Goal: Transaction & Acquisition: Purchase product/service

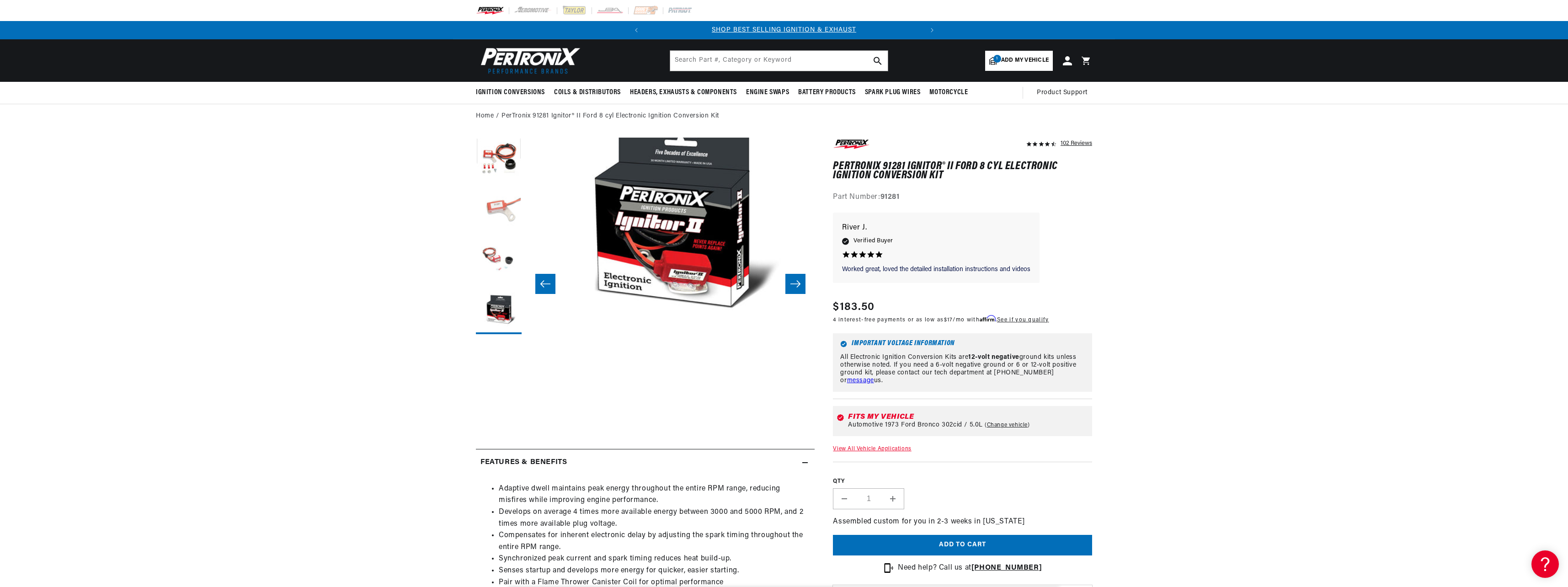
click at [497, 211] on button "Load image 2 in gallery view" at bounding box center [498, 211] width 46 height 46
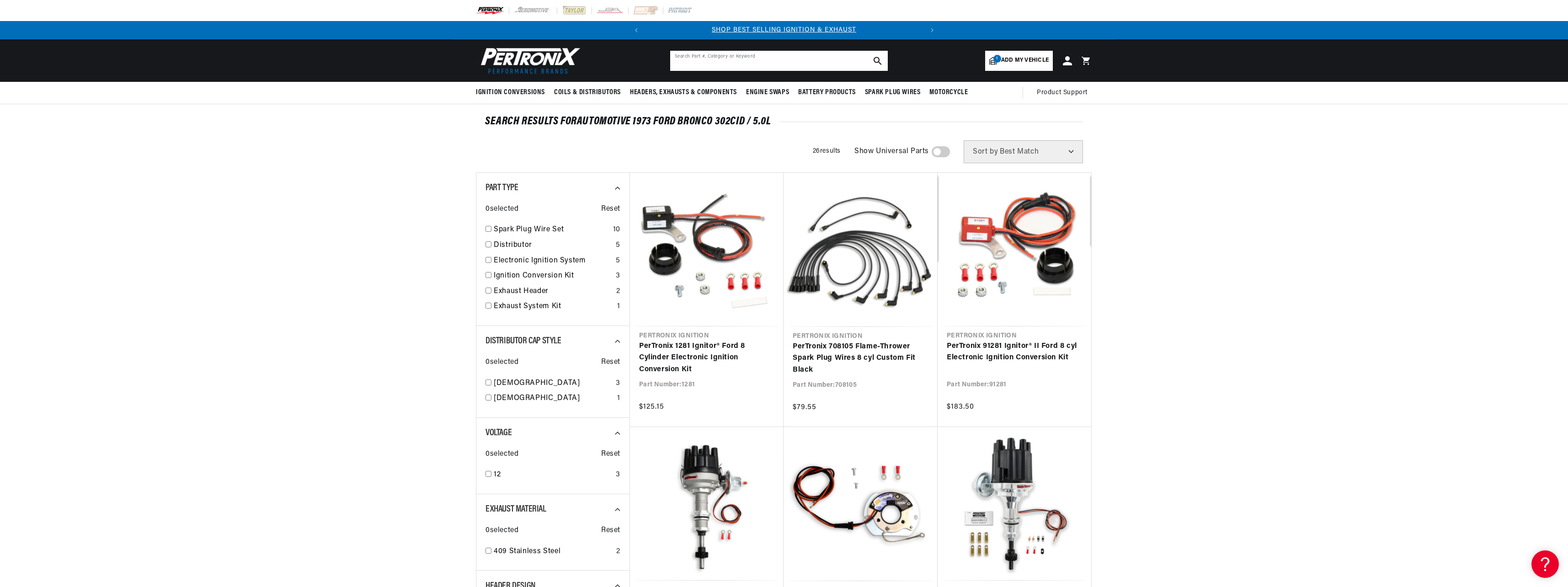
click at [816, 58] on input "text" at bounding box center [779, 61] width 218 height 20
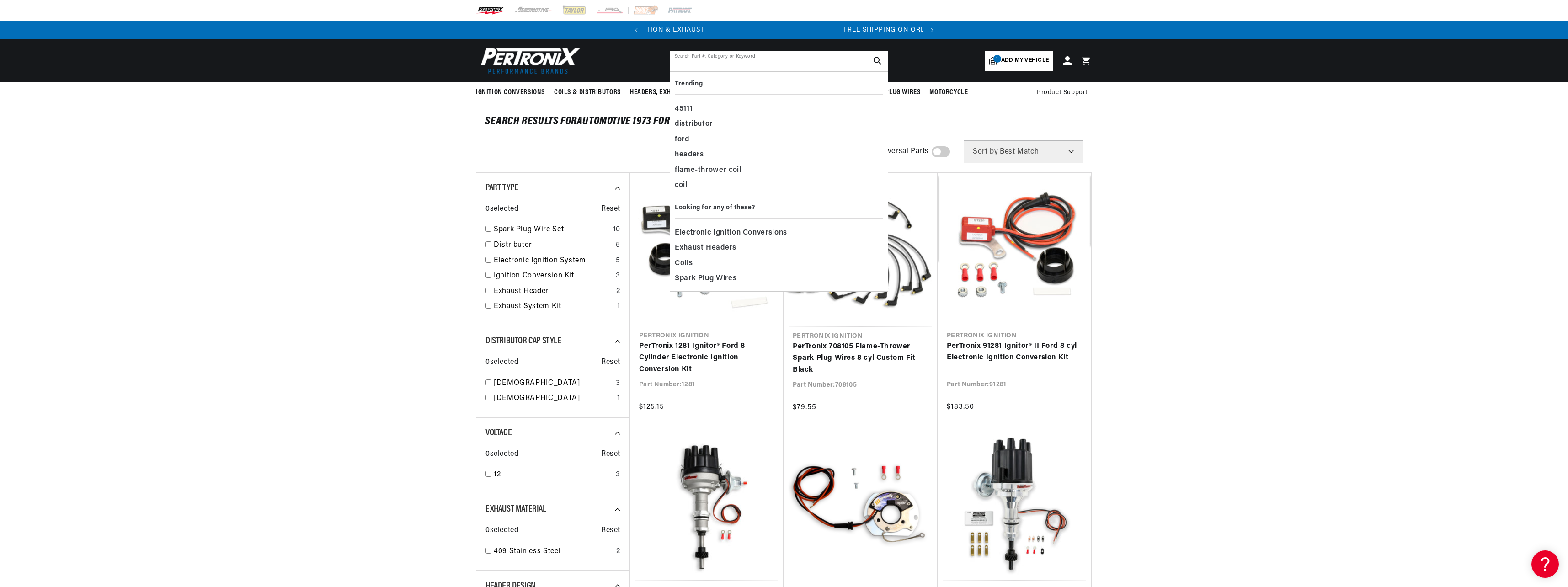
scroll to position [0, 277]
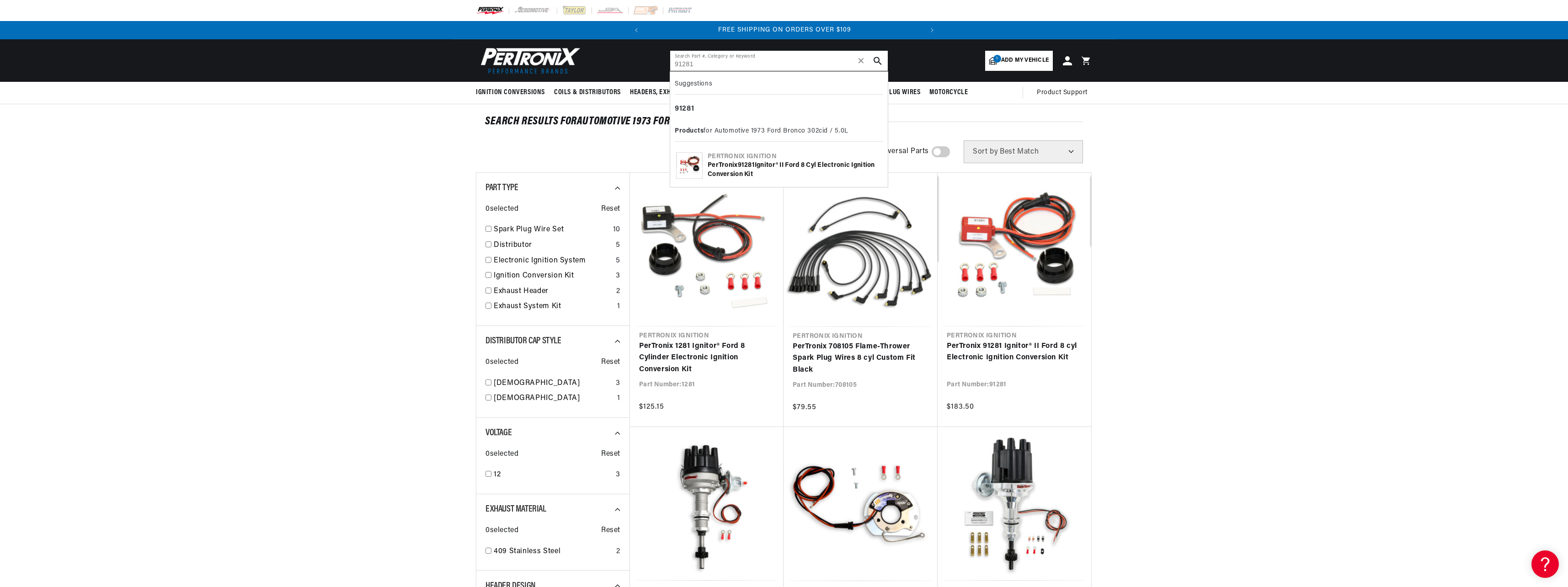
type input "91281"
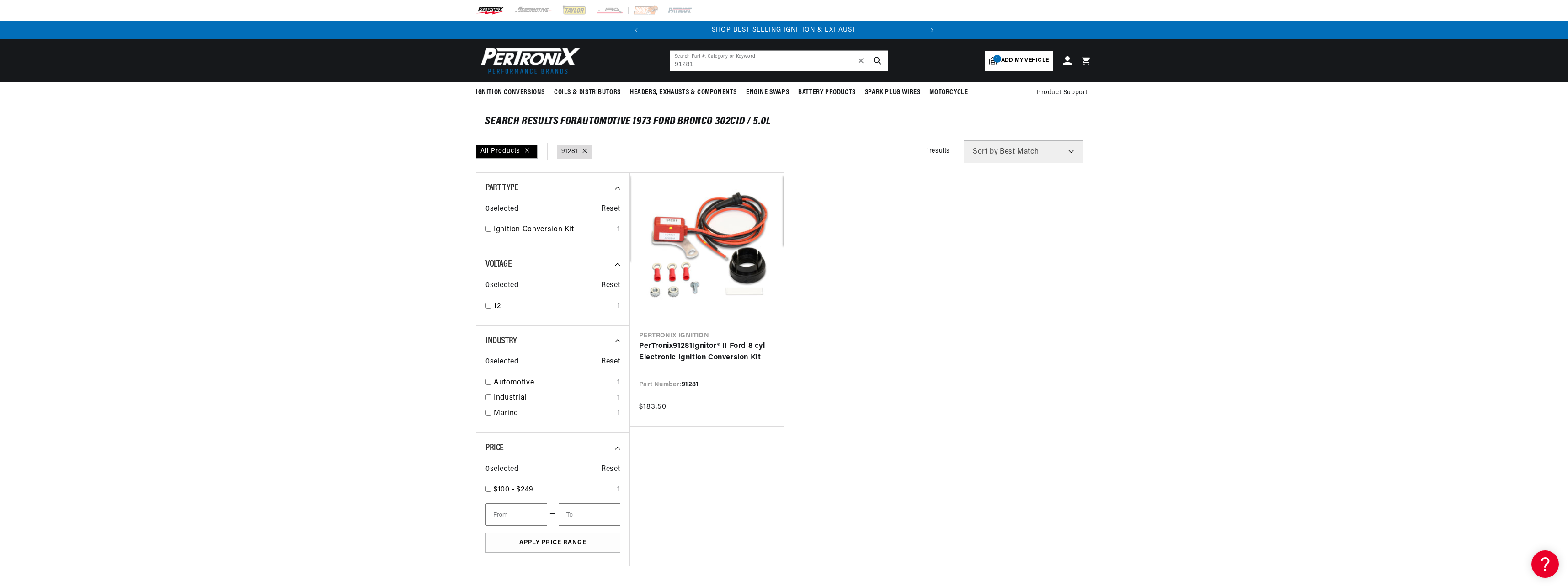
click at [587, 149] on icon at bounding box center [585, 151] width 4 height 4
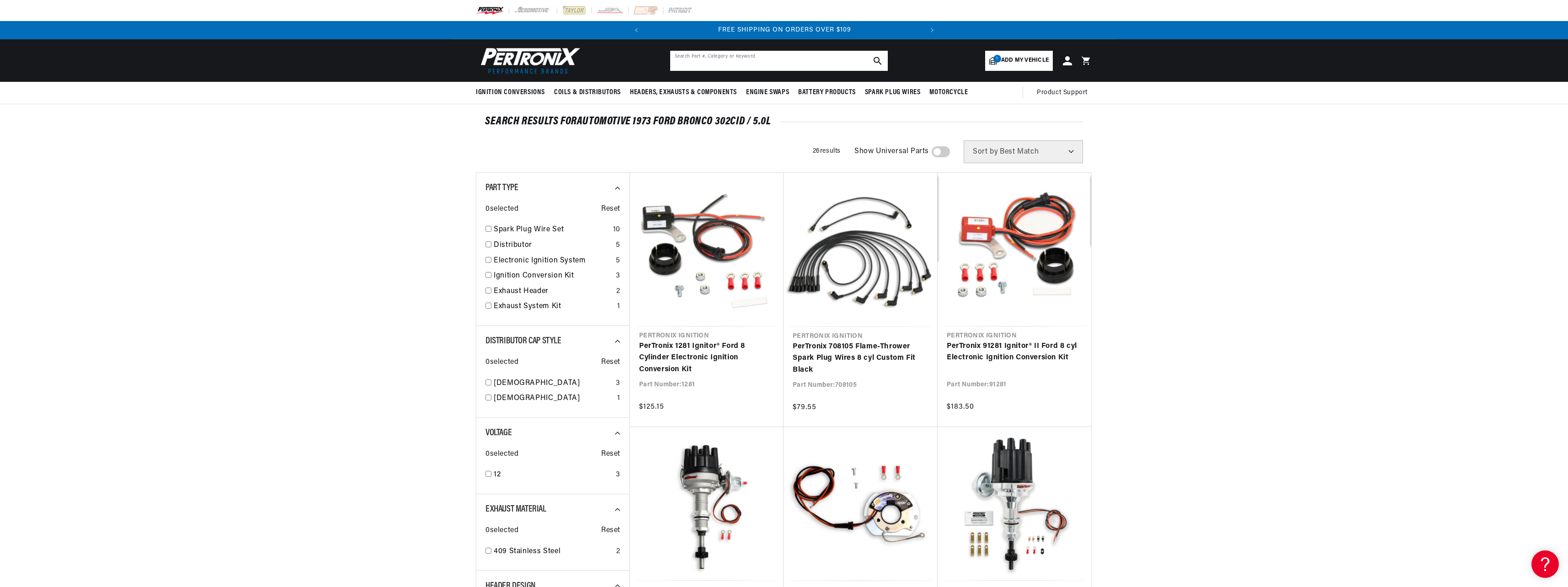
drag, startPoint x: 723, startPoint y: 68, endPoint x: 725, endPoint y: 63, distance: 5.4
click at [724, 66] on input "text" at bounding box center [779, 61] width 218 height 20
type input "coil wire"
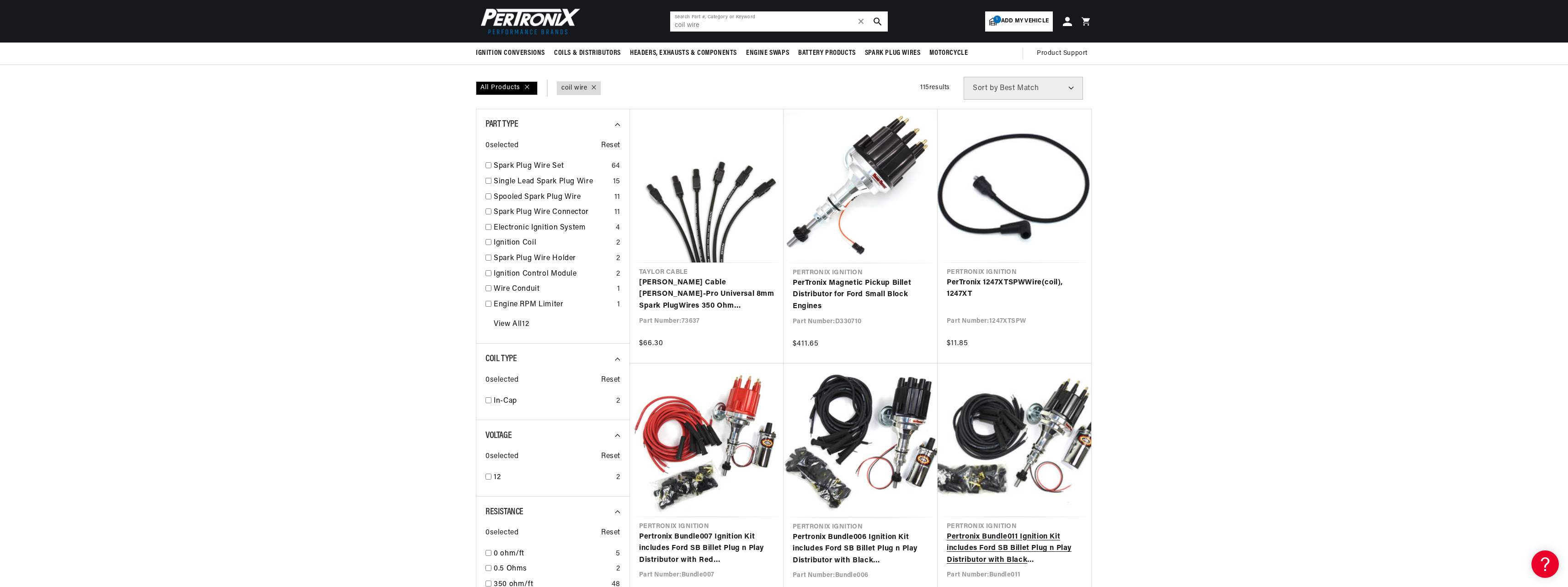
scroll to position [46, 0]
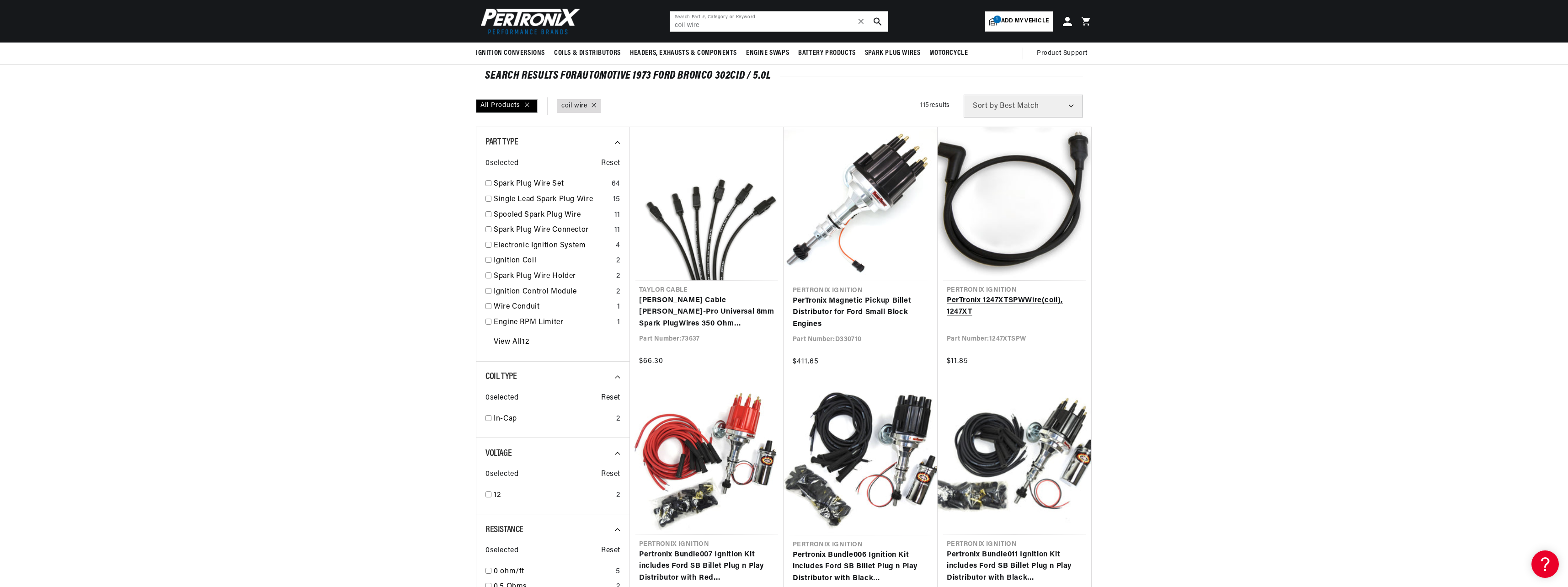
click at [990, 298] on link "PerTronix 1247XTSPW Wire ( coil ), 1247XT" at bounding box center [1015, 307] width 135 height 23
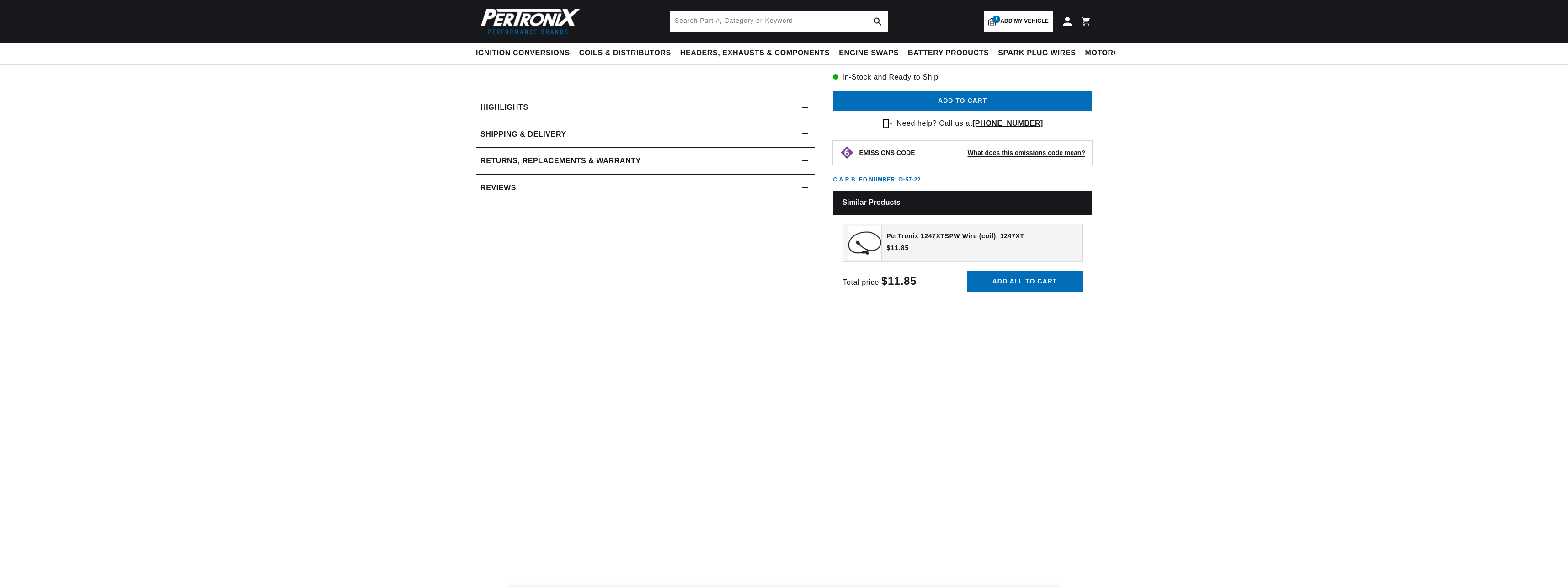
scroll to position [275, 0]
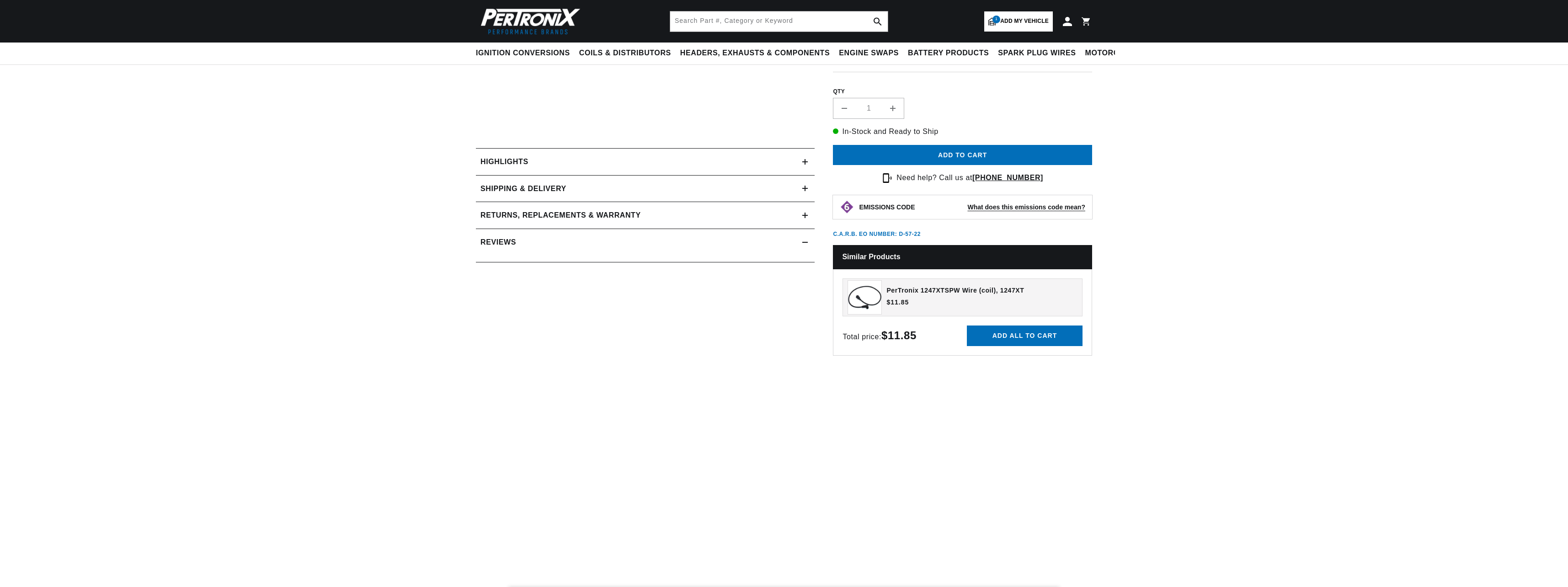
click at [723, 248] on div "Reviews" at bounding box center [638, 242] width 326 height 12
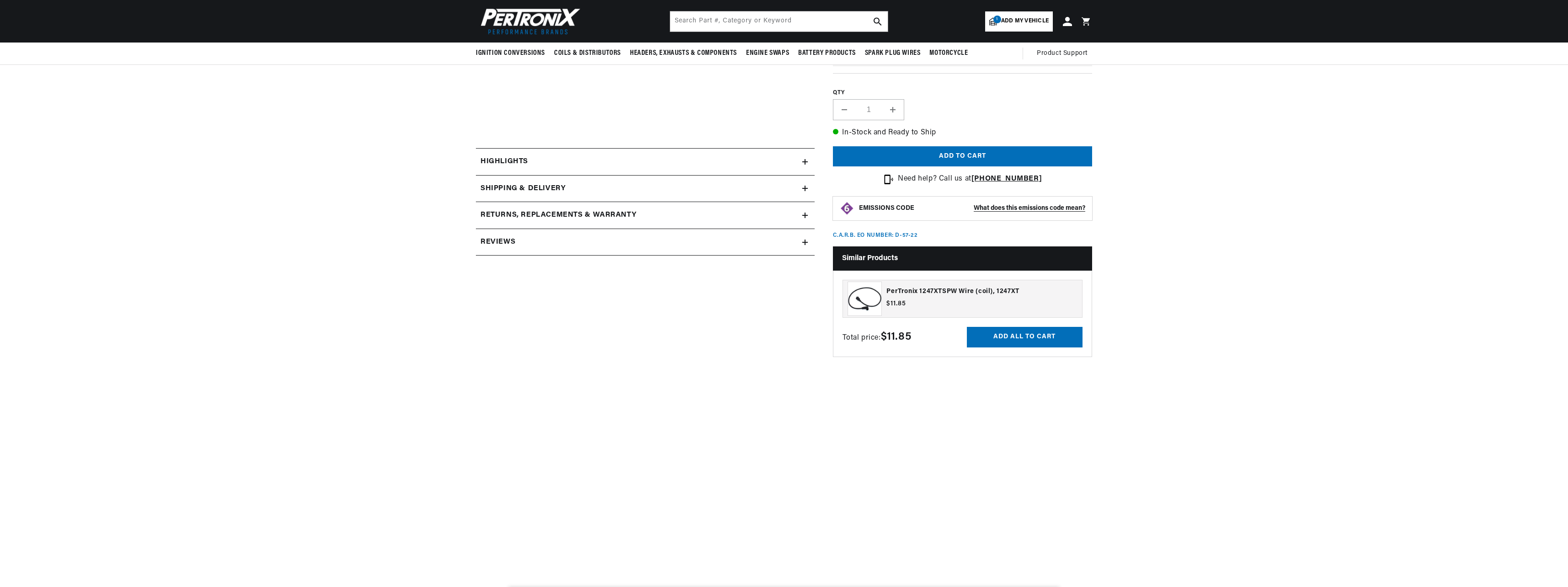
click at [755, 245] on div "Reviews" at bounding box center [638, 242] width 326 height 12
click at [804, 163] on icon at bounding box center [805, 162] width 6 height 6
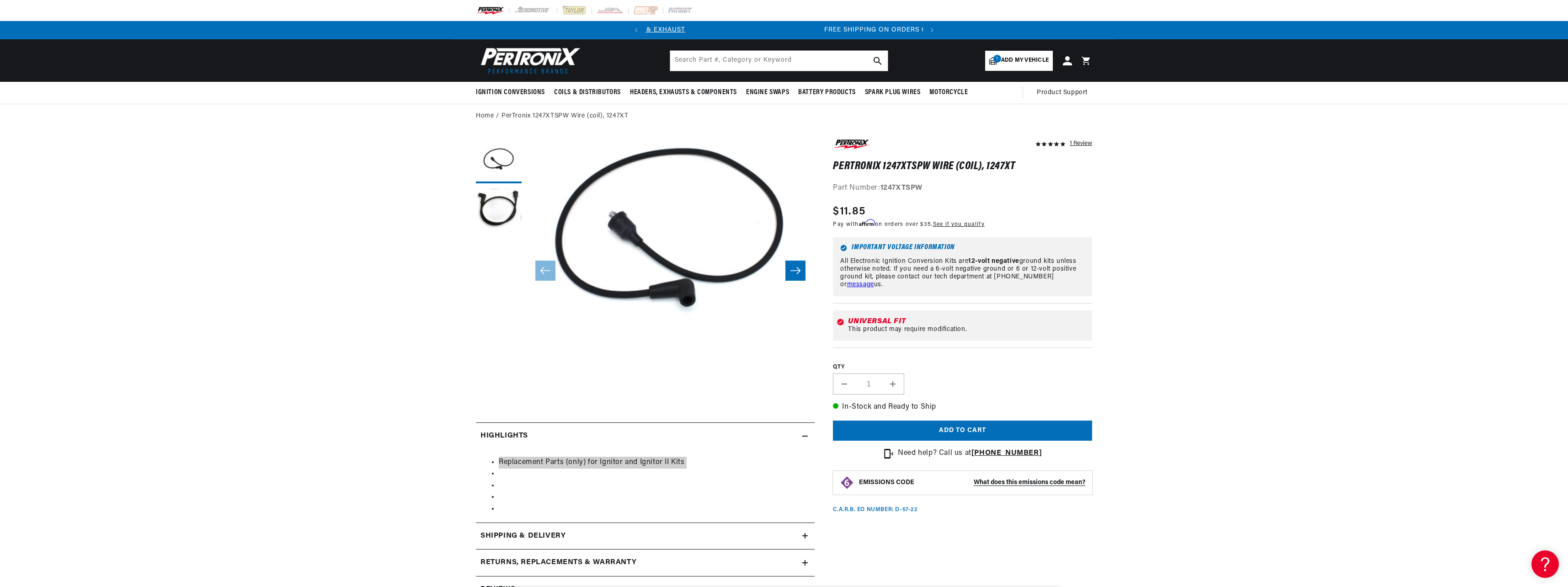
scroll to position [0, 277]
